Goal: Information Seeking & Learning: Learn about a topic

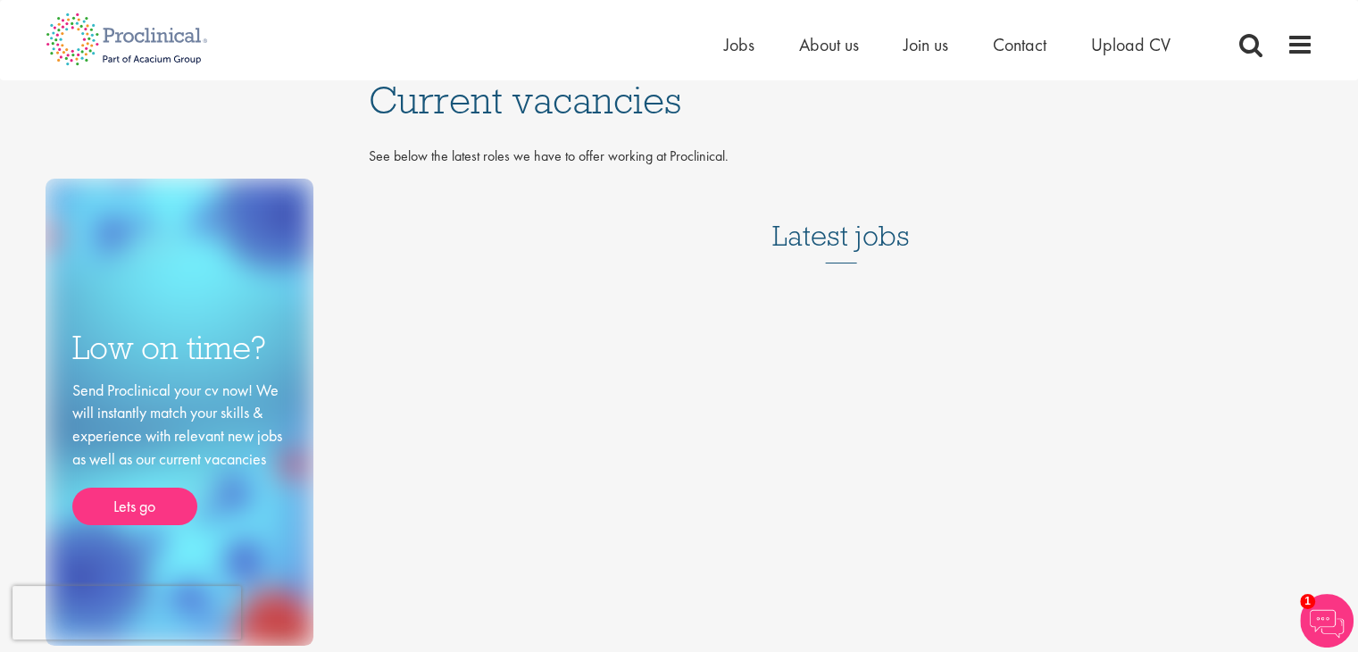
click at [514, 150] on p "See below the latest roles we have to offer working at Proclinical." at bounding box center [841, 156] width 945 height 21
drag, startPoint x: 814, startPoint y: 222, endPoint x: 823, endPoint y: 242, distance: 22.8
click at [815, 224] on h3 "Latest jobs" at bounding box center [842, 220] width 138 height 88
click at [823, 244] on h3 "Latest jobs" at bounding box center [842, 220] width 138 height 88
click at [824, 244] on h3 "Latest jobs" at bounding box center [842, 220] width 138 height 88
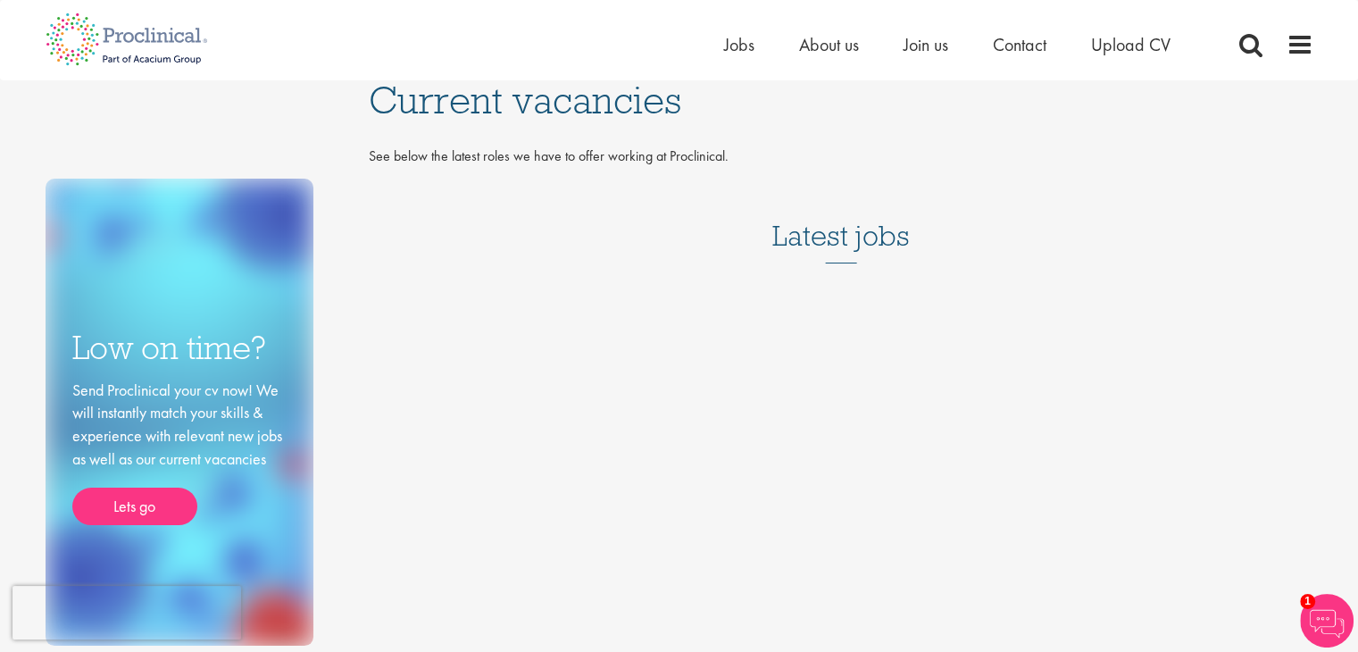
drag, startPoint x: 870, startPoint y: 244, endPoint x: 865, endPoint y: 280, distance: 36.1
click at [871, 246] on h3 "Latest jobs" at bounding box center [842, 220] width 138 height 88
click at [865, 280] on div "Latest jobs" at bounding box center [841, 231] width 945 height 110
click at [729, 46] on span "Jobs" at bounding box center [739, 44] width 30 height 23
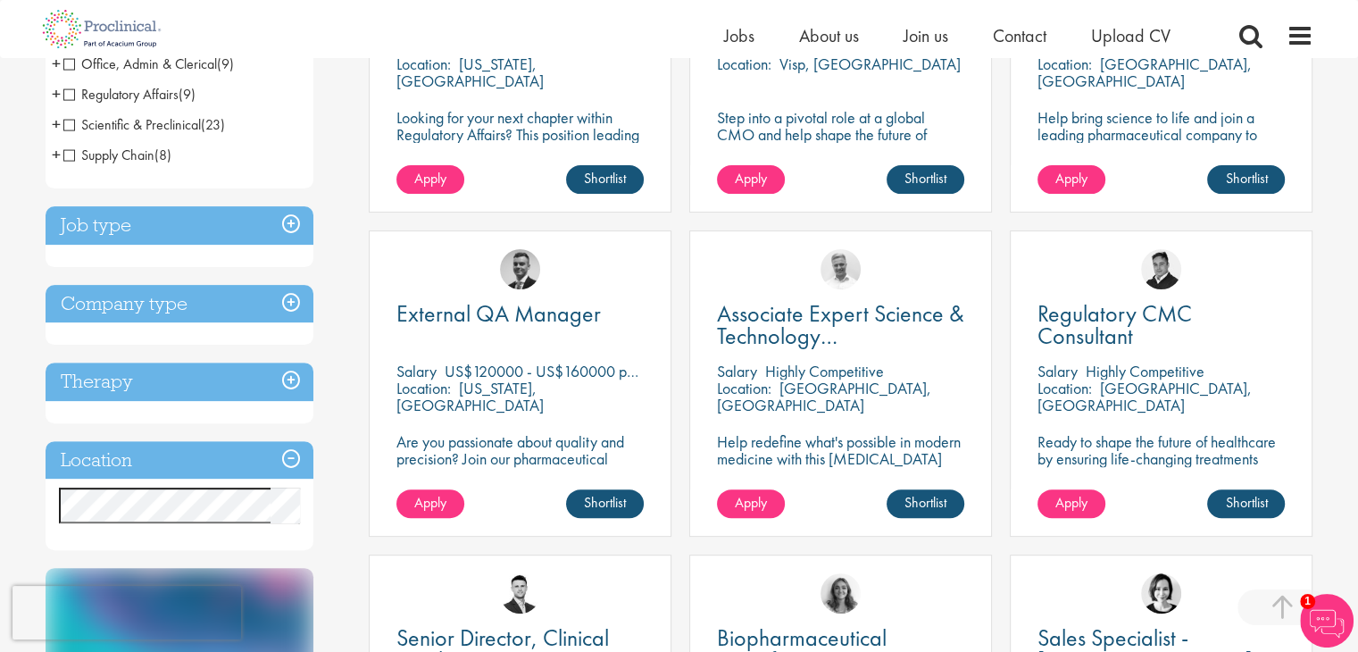
scroll to position [536, 0]
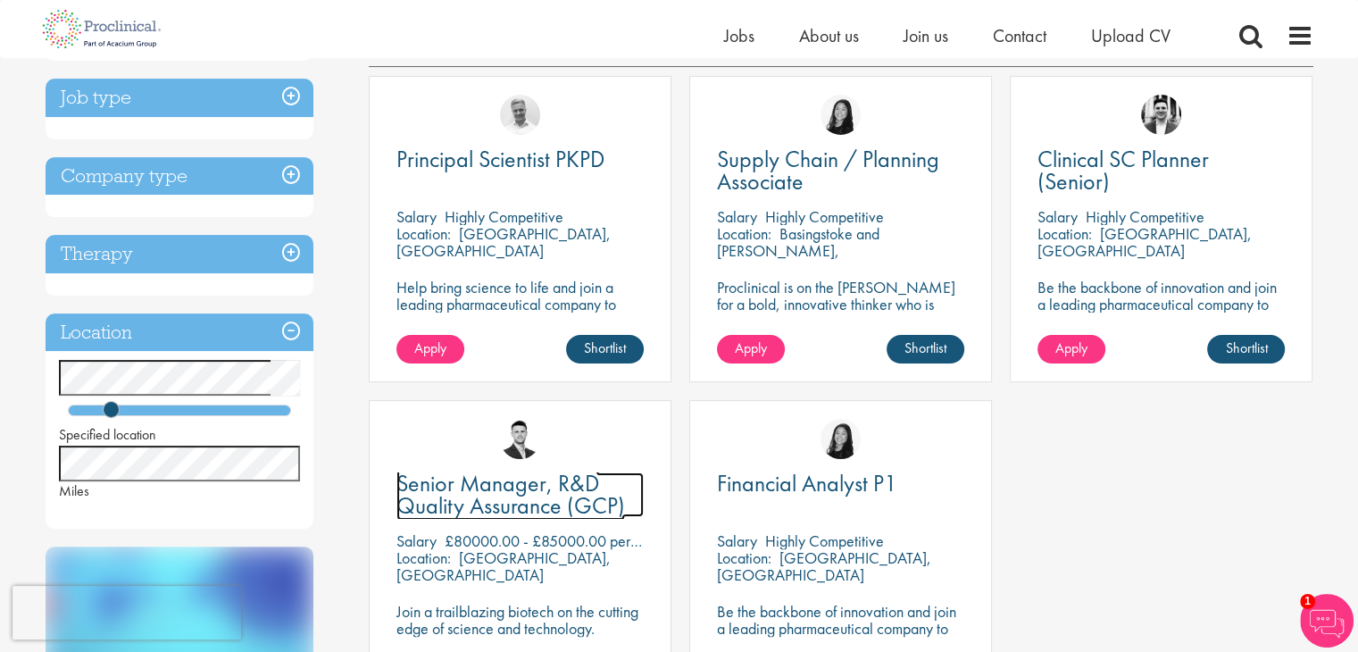
scroll to position [179, 0]
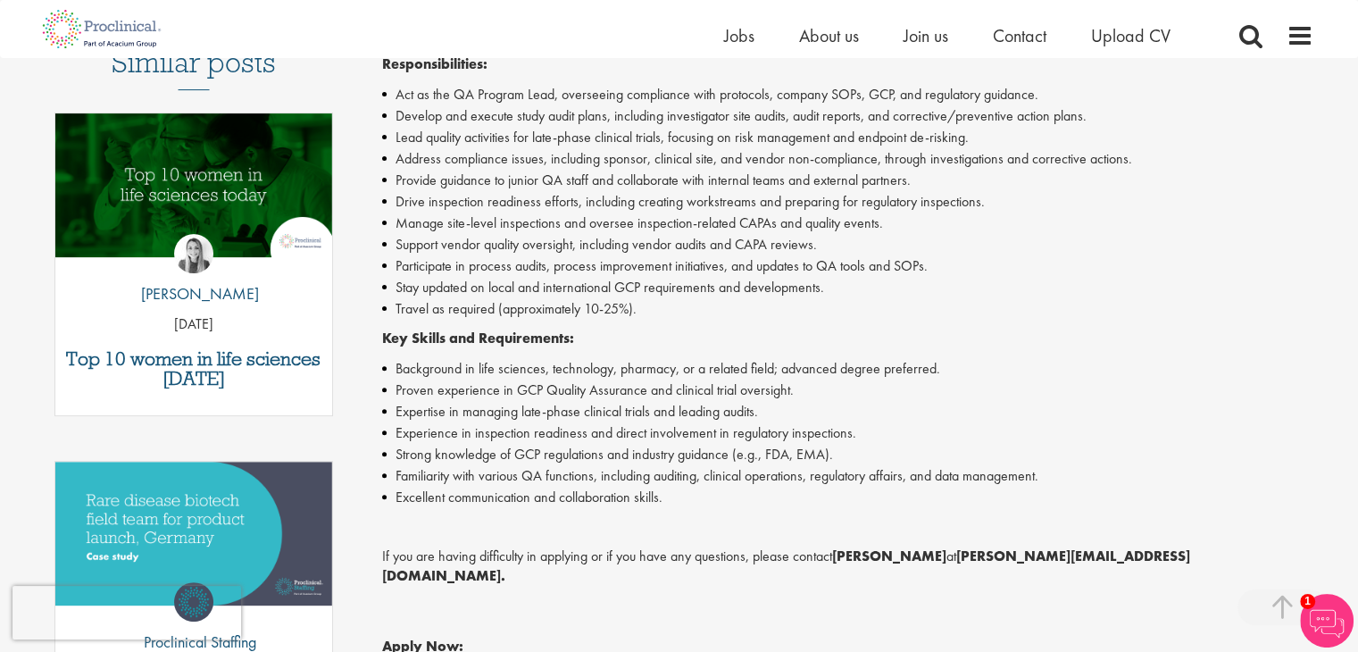
scroll to position [268, 0]
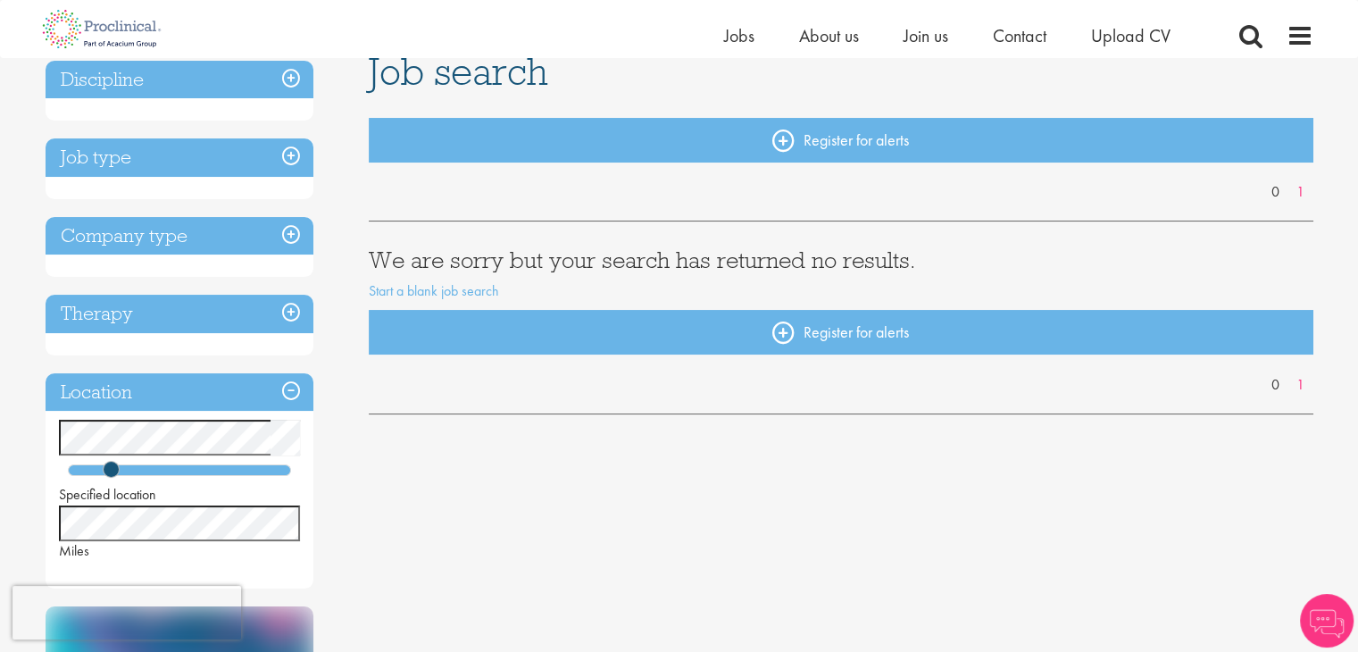
scroll to position [179, 0]
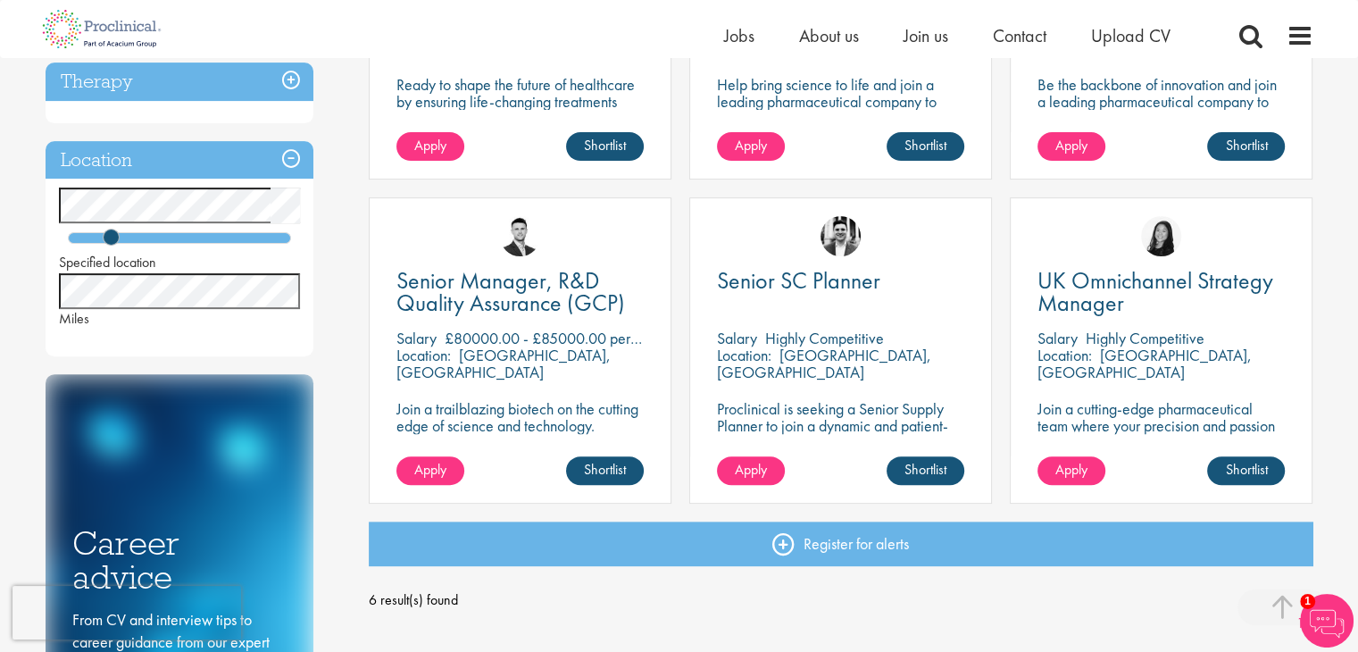
scroll to position [357, 0]
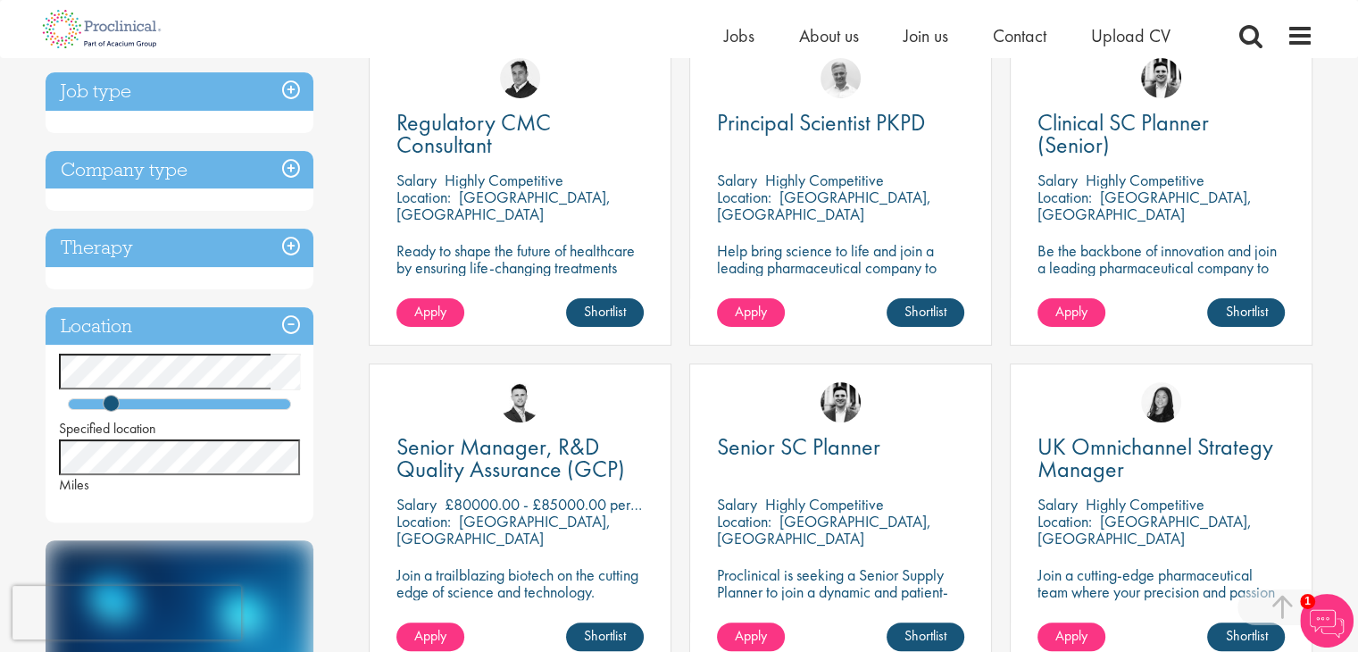
click at [0, 397] on div "You are here: Home > Job search Discipline Business Development (1) - + Commerc…" at bounding box center [679, 606] width 1358 height 1927
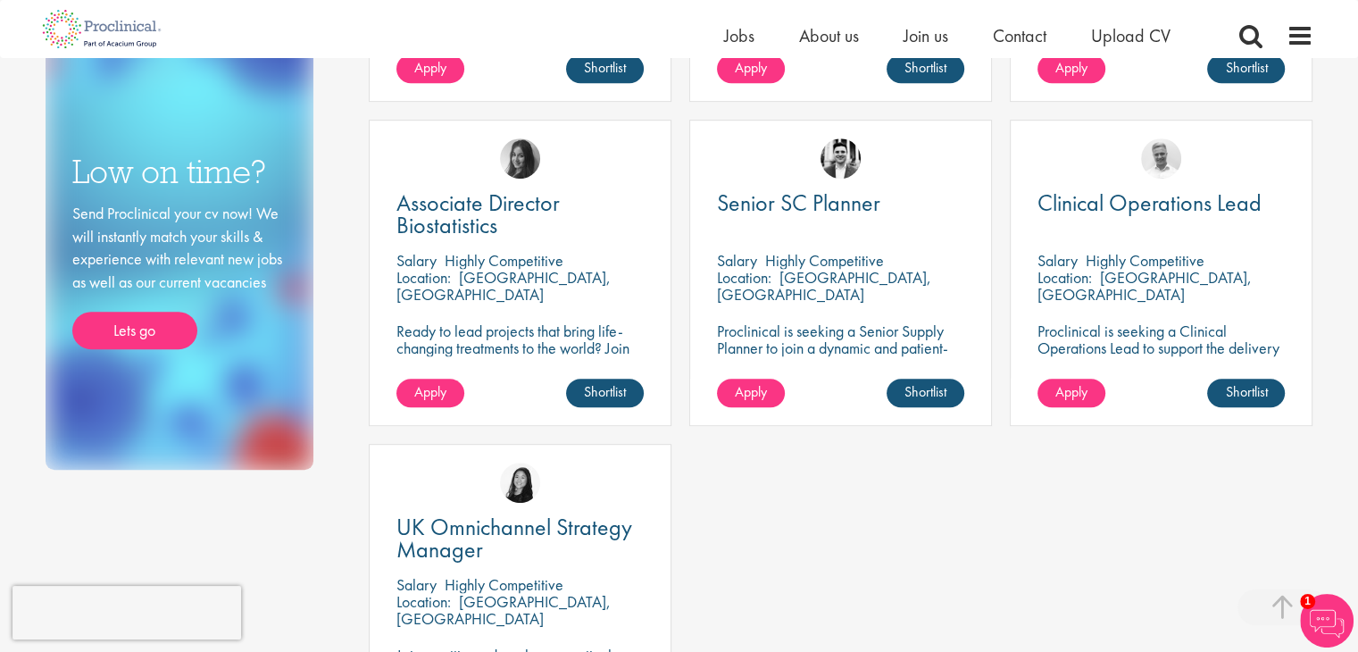
scroll to position [715, 0]
